Goal: Task Accomplishment & Management: Use online tool/utility

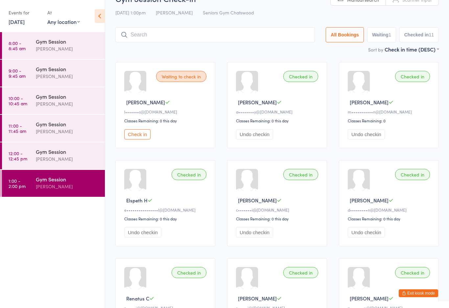
scroll to position [17, 0]
click at [410, 291] on button "Exit kiosk mode" at bounding box center [417, 294] width 39 height 8
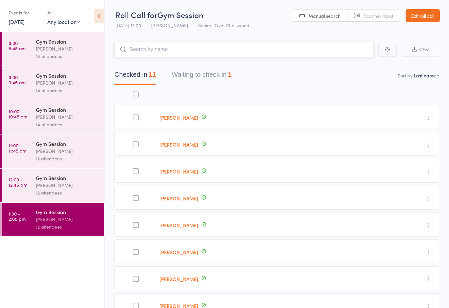
click at [230, 72] on button "Waiting to check in 1" at bounding box center [201, 76] width 60 height 17
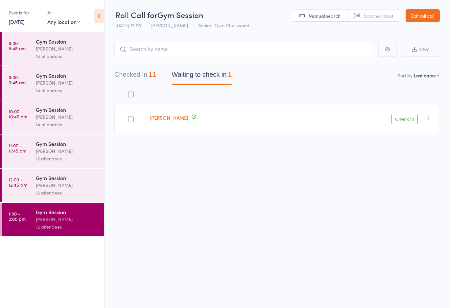
click at [398, 122] on button "Check in" at bounding box center [404, 119] width 26 height 11
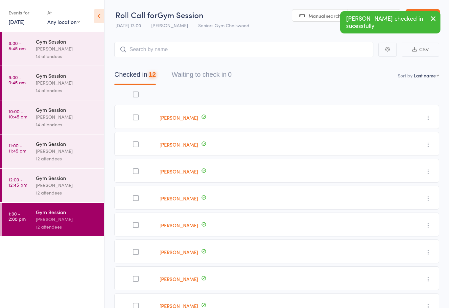
click at [86, 194] on div "12 attendees" at bounding box center [67, 193] width 63 height 8
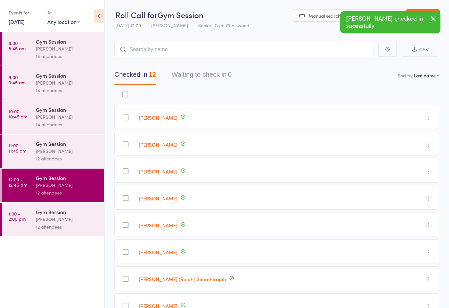
click at [78, 155] on div "[PERSON_NAME]" at bounding box center [67, 151] width 63 height 8
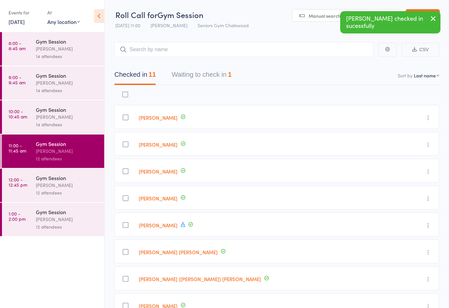
click at [222, 75] on button "Waiting to check in 1" at bounding box center [201, 76] width 60 height 17
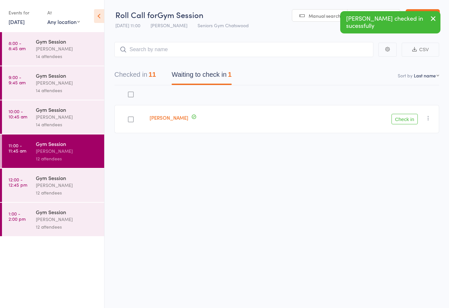
click at [425, 121] on icon "button" at bounding box center [428, 118] width 7 height 7
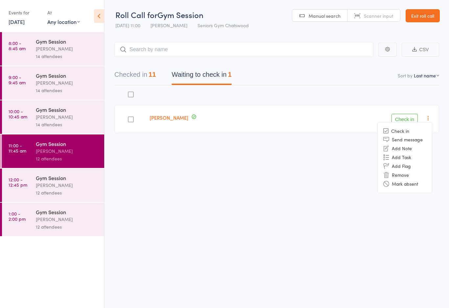
click at [411, 175] on li "Remove" at bounding box center [404, 175] width 54 height 9
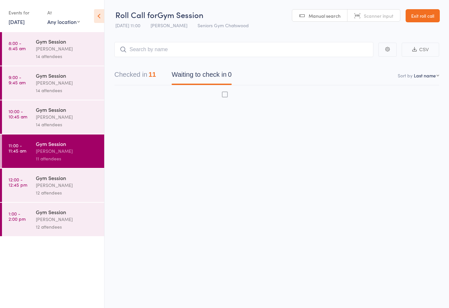
click at [75, 123] on div "14 attendees" at bounding box center [67, 125] width 63 height 8
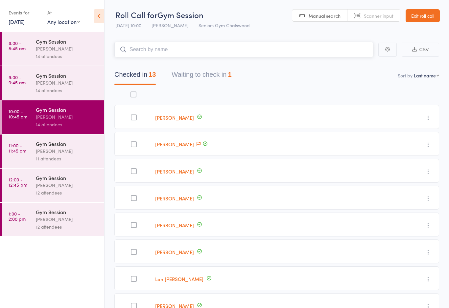
click at [216, 78] on button "Waiting to check in 1" at bounding box center [201, 76] width 60 height 17
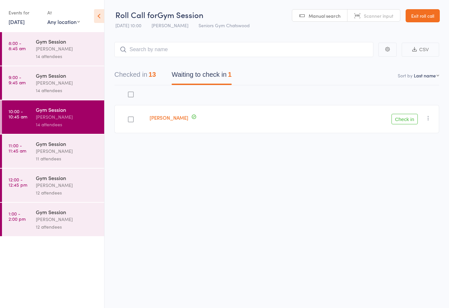
click at [432, 119] on button "button" at bounding box center [428, 118] width 8 height 8
click at [420, 185] on li "Mark absent" at bounding box center [404, 184] width 54 height 9
click at [69, 87] on div "[PERSON_NAME]" at bounding box center [67, 83] width 63 height 8
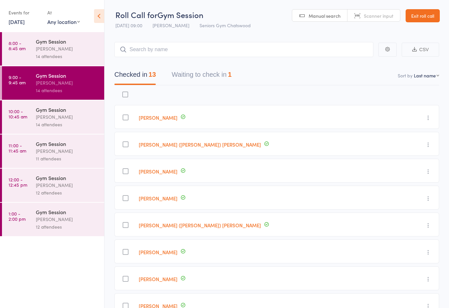
click at [222, 76] on button "Waiting to check in 1" at bounding box center [201, 76] width 60 height 17
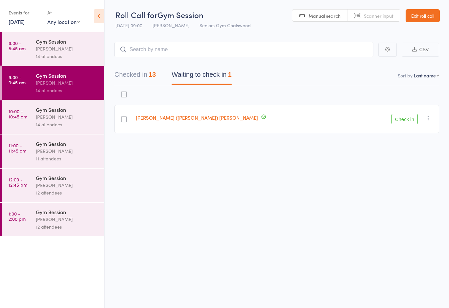
click at [432, 117] on button "button" at bounding box center [428, 118] width 8 height 8
click at [421, 187] on li "Mark absent" at bounding box center [404, 184] width 54 height 9
click at [88, 51] on div "[PERSON_NAME]" at bounding box center [67, 49] width 63 height 8
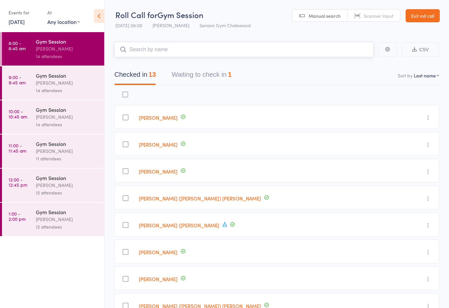
click at [210, 78] on button "Waiting to check in 1" at bounding box center [201, 76] width 60 height 17
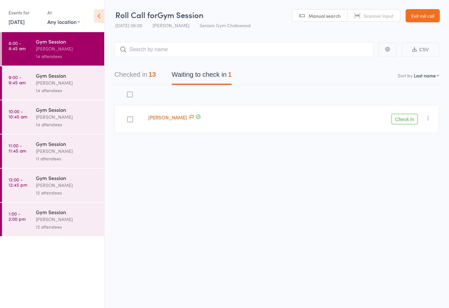
click at [437, 121] on div "Check in Check in Send message Add Note Add Task Add Flag Remove [PERSON_NAME] …" at bounding box center [370, 119] width 136 height 28
click at [428, 119] on icon "button" at bounding box center [428, 118] width 7 height 7
click at [421, 188] on li "Mark absent" at bounding box center [404, 184] width 54 height 9
